Goal: Information Seeking & Learning: Compare options

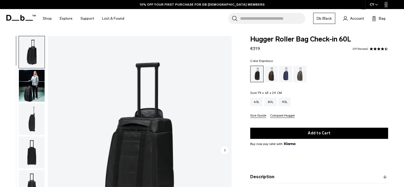
click at [269, 75] on div "Espresso" at bounding box center [271, 74] width 14 height 16
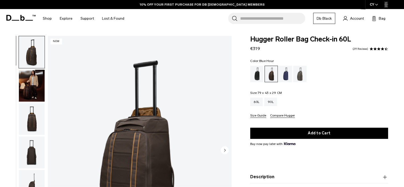
click at [284, 74] on div "Blue Hour" at bounding box center [286, 74] width 14 height 16
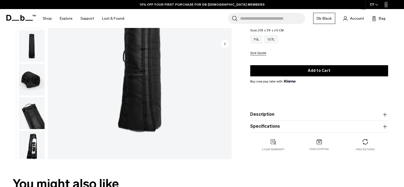
scroll to position [80, 0]
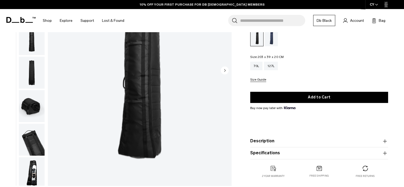
click at [221, 69] on circle "Next slide" at bounding box center [225, 70] width 8 height 8
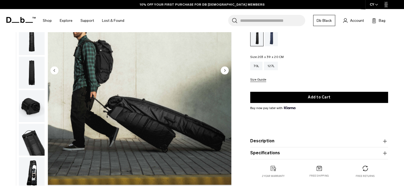
scroll to position [33, 0]
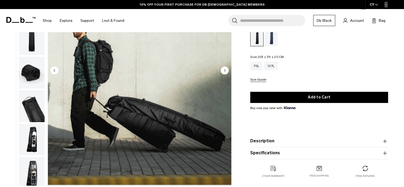
click at [225, 70] on icon "Next slide" at bounding box center [224, 70] width 1 height 2
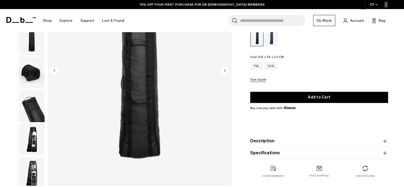
scroll to position [67, 0]
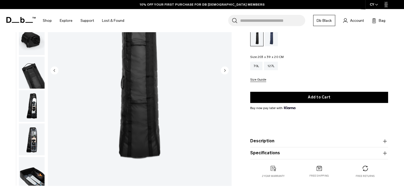
click at [259, 70] on div "70L" at bounding box center [256, 66] width 12 height 8
click at [259, 68] on div "70L" at bounding box center [256, 66] width 12 height 8
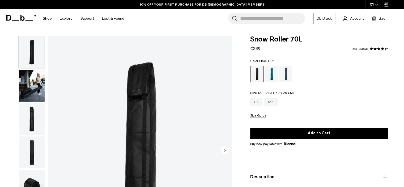
click at [273, 103] on div "127L" at bounding box center [271, 101] width 14 height 8
